Goal: Navigation & Orientation: Find specific page/section

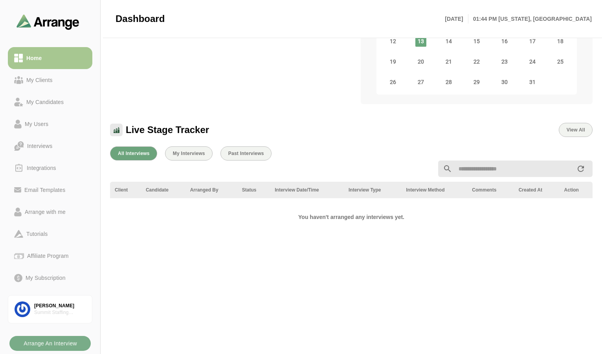
scroll to position [135, 0]
click at [191, 154] on span "My Interviews" at bounding box center [188, 153] width 33 height 5
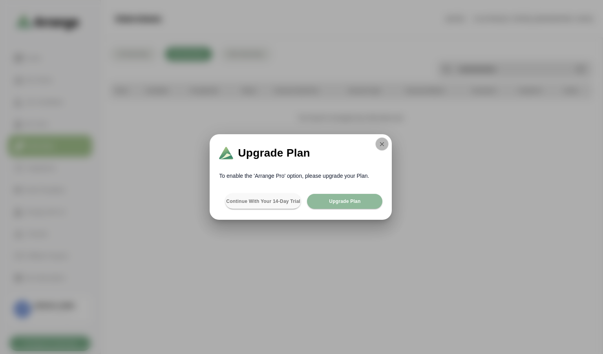
click at [383, 145] on icon "button" at bounding box center [382, 144] width 7 height 7
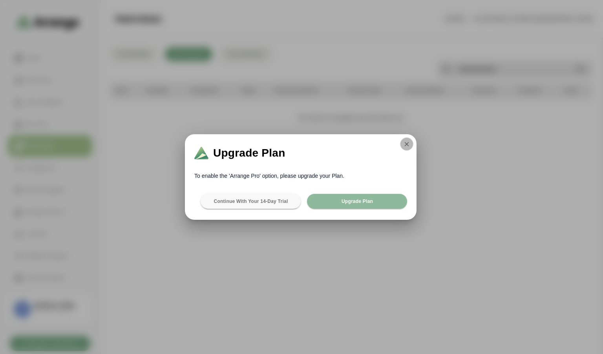
click at [406, 139] on button "button" at bounding box center [406, 143] width 13 height 13
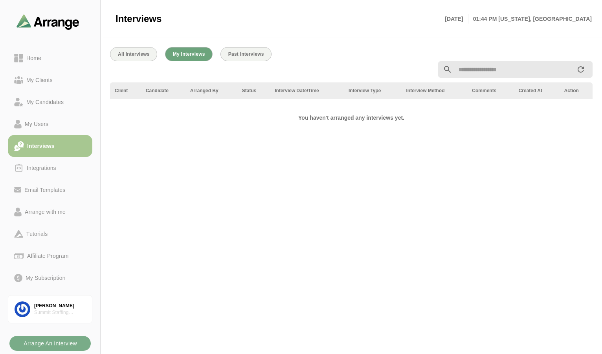
click at [138, 62] on div at bounding box center [351, 70] width 492 height 26
click at [138, 59] on div at bounding box center [351, 70] width 492 height 26
click at [132, 53] on span "All Interviews" at bounding box center [133, 53] width 32 height 5
click at [49, 62] on div "Home" at bounding box center [50, 57] width 72 height 9
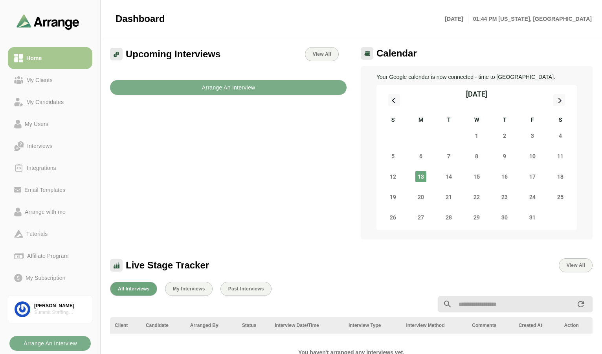
click at [454, 177] on div "14" at bounding box center [448, 177] width 28 height 20
click at [452, 176] on span "14" at bounding box center [448, 176] width 11 height 11
click at [474, 180] on span "15" at bounding box center [476, 176] width 11 height 11
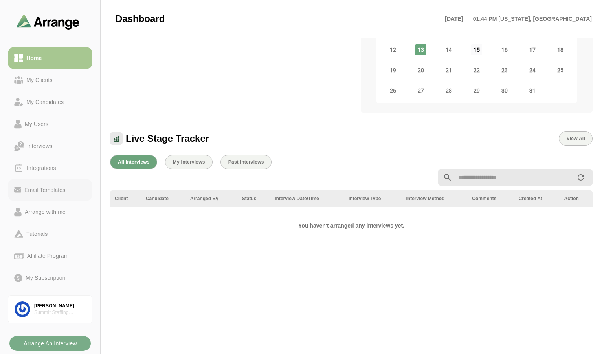
scroll to position [126, 0]
click at [73, 212] on div "Arrange with me" at bounding box center [50, 211] width 72 height 9
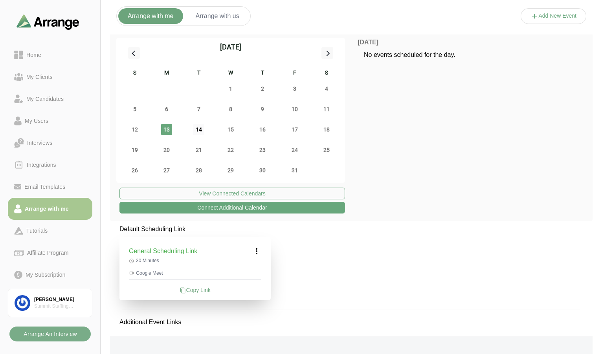
click at [196, 129] on span "14" at bounding box center [198, 129] width 11 height 11
click at [233, 133] on span "15" at bounding box center [230, 129] width 11 height 11
click at [264, 131] on span "16" at bounding box center [262, 129] width 11 height 11
click at [295, 130] on span "17" at bounding box center [294, 129] width 11 height 11
